Goal: Information Seeking & Learning: Learn about a topic

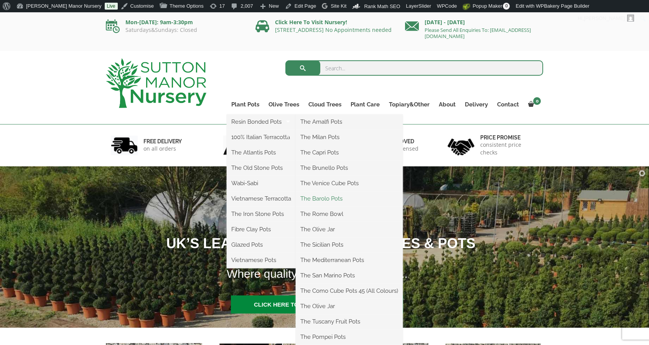
click at [329, 194] on link "The Barolo Pots" at bounding box center [349, 199] width 107 height 12
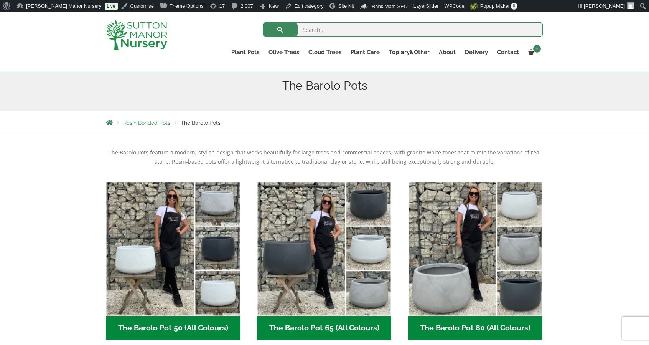
scroll to position [92, 0]
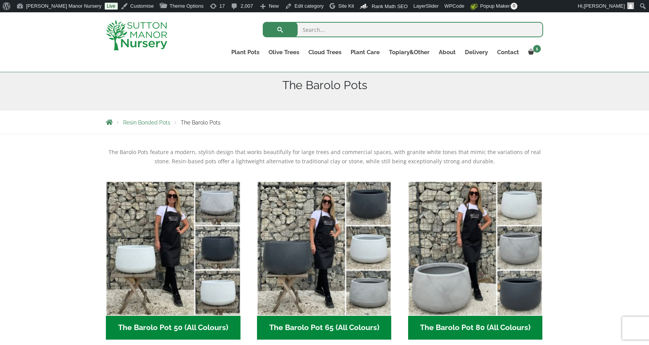
click at [130, 32] on img at bounding box center [136, 35] width 61 height 30
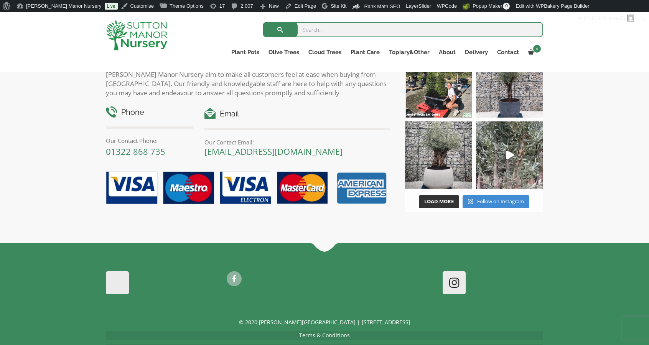
scroll to position [1189, 0]
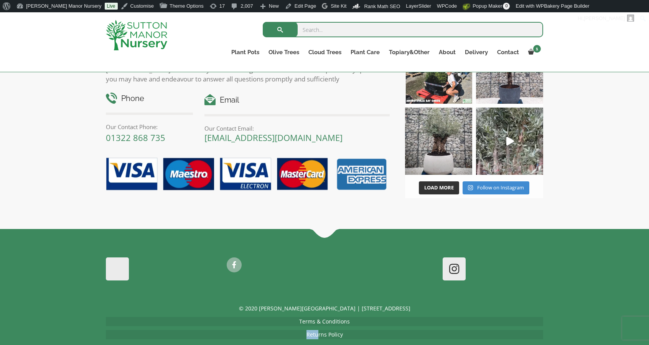
drag, startPoint x: 301, startPoint y: 317, endPoint x: 317, endPoint y: 317, distance: 16.5
click at [317, 330] on p "Returns Policy" at bounding box center [324, 334] width 437 height 9
click at [317, 330] on link "Returns Policy" at bounding box center [325, 333] width 36 height 7
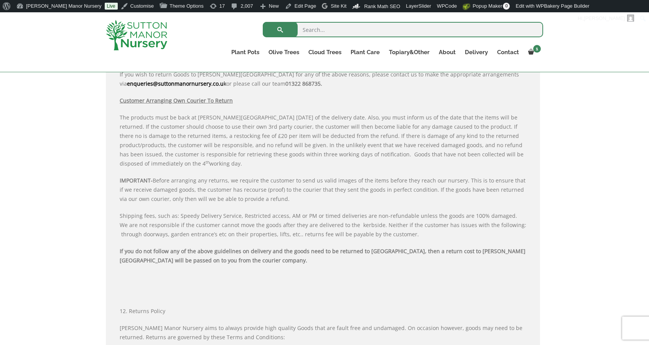
scroll to position [584, 0]
click at [226, 263] on p "If you do not follow any of the above guidelines on delivery and the goods need…" at bounding box center [323, 257] width 407 height 18
drag, startPoint x: 226, startPoint y: 263, endPoint x: 221, endPoint y: 263, distance: 5.0
click at [221, 263] on p "If you do not follow any of the above guidelines on delivery and the goods need…" at bounding box center [323, 257] width 407 height 18
click at [205, 262] on p "If you do not follow any of the above guidelines on delivery and the goods need…" at bounding box center [323, 257] width 407 height 18
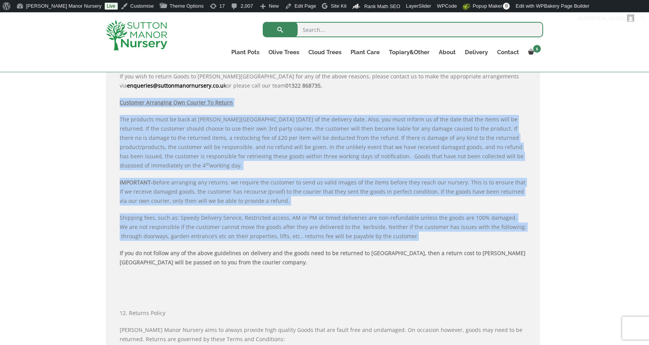
drag, startPoint x: 389, startPoint y: 235, endPoint x: 120, endPoint y: 102, distance: 300.3
click at [120, 102] on div "If your goods are damaged, before you reject and return with the delivery drive…" at bounding box center [323, 175] width 407 height 936
copy div "Customer Arranging Own Courier To Return The products must be back at Sutton Ma…"
click at [141, 35] on img at bounding box center [136, 35] width 61 height 30
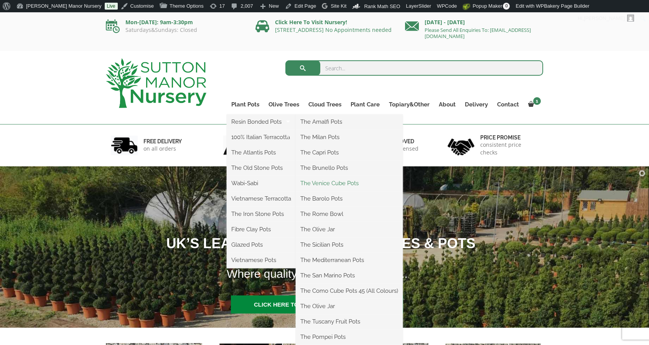
click at [335, 186] on link "The Venice Cube Pots" at bounding box center [349, 183] width 107 height 12
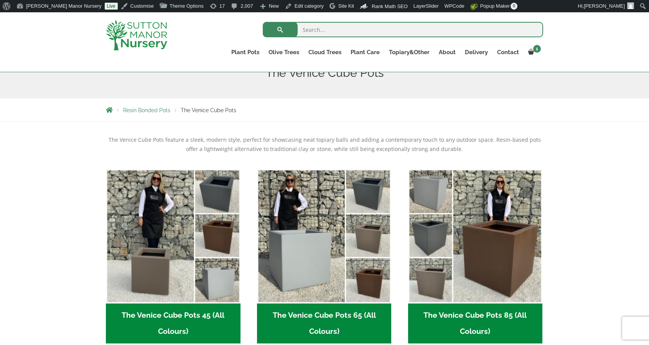
scroll to position [132, 0]
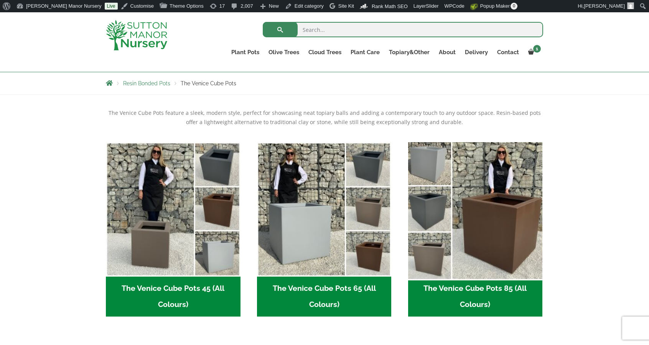
click at [457, 205] on img "Visit product category The Venice Cube Pots 85 (All Colours)" at bounding box center [475, 209] width 141 height 141
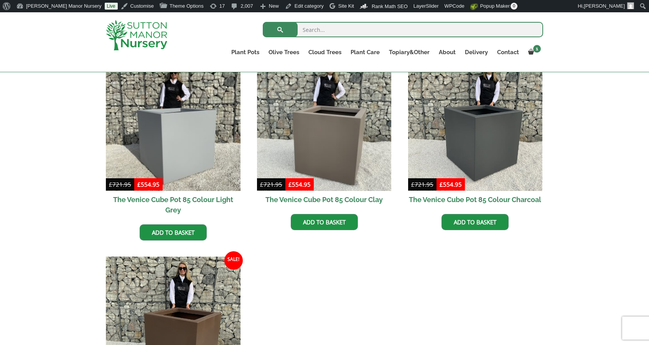
scroll to position [215, 0]
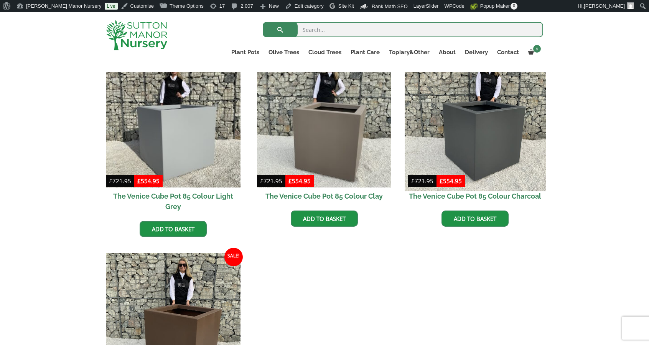
click at [467, 150] on img at bounding box center [475, 120] width 141 height 141
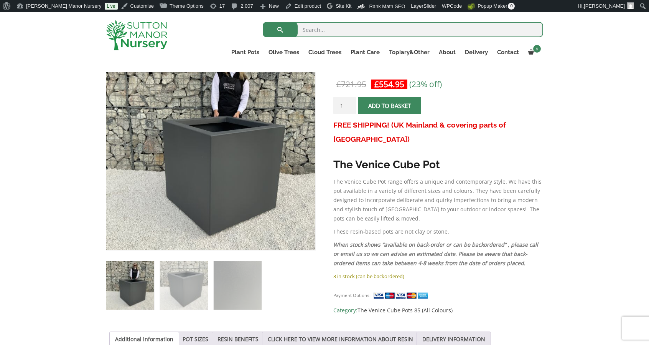
scroll to position [152, 0]
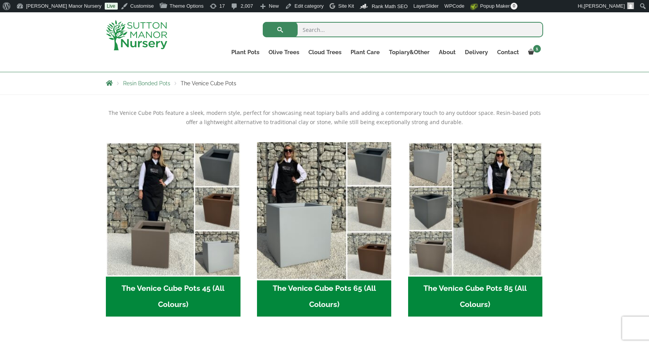
click at [322, 198] on img "Visit product category The Venice Cube Pots 65 (All Colours)" at bounding box center [324, 209] width 141 height 141
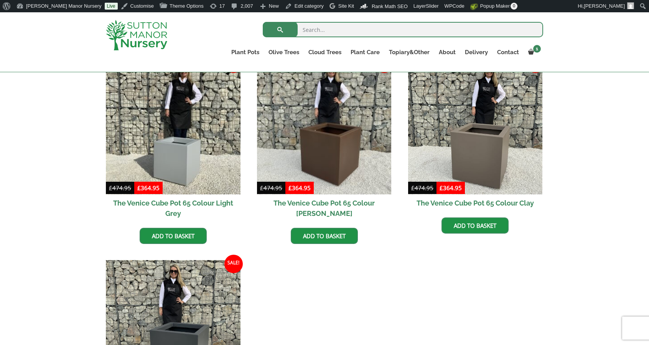
scroll to position [210, 0]
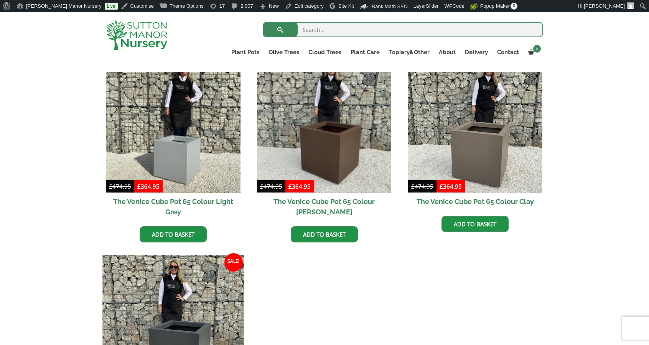
click at [210, 303] on img at bounding box center [172, 325] width 141 height 141
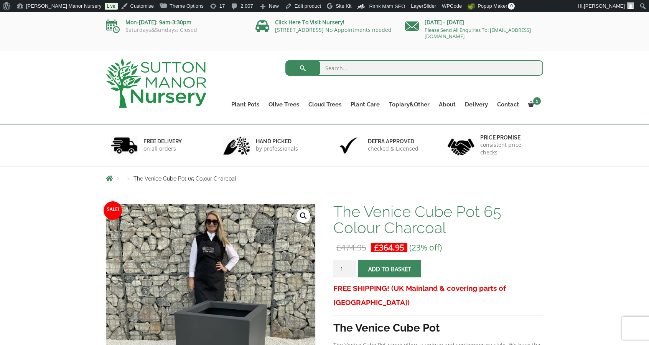
click at [155, 75] on img at bounding box center [156, 83] width 101 height 50
